Goal: Find specific page/section: Find specific page/section

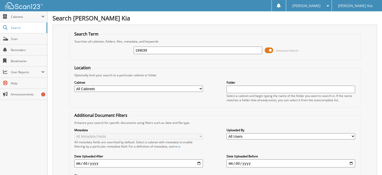
drag, startPoint x: 149, startPoint y: 51, endPoint x: 127, endPoint y: 50, distance: 22.1
click at [127, 50] on div "199039 Advanced Search" at bounding box center [215, 50] width 286 height 14
type input "202194"
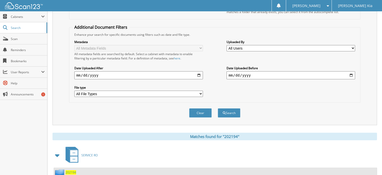
scroll to position [126, 0]
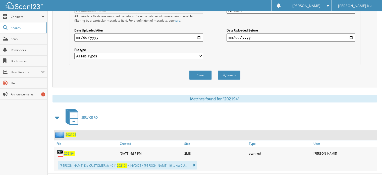
click at [69, 151] on span "202194" at bounding box center [69, 153] width 11 height 4
